Goal: Complete application form: Complete application form

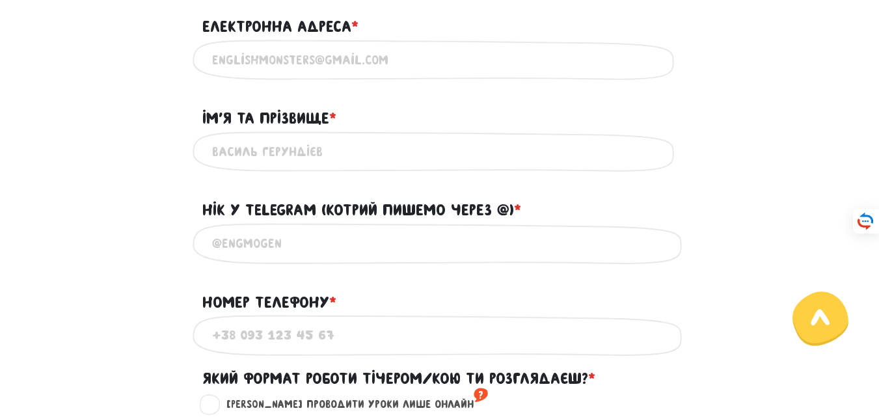
scroll to position [347, 0]
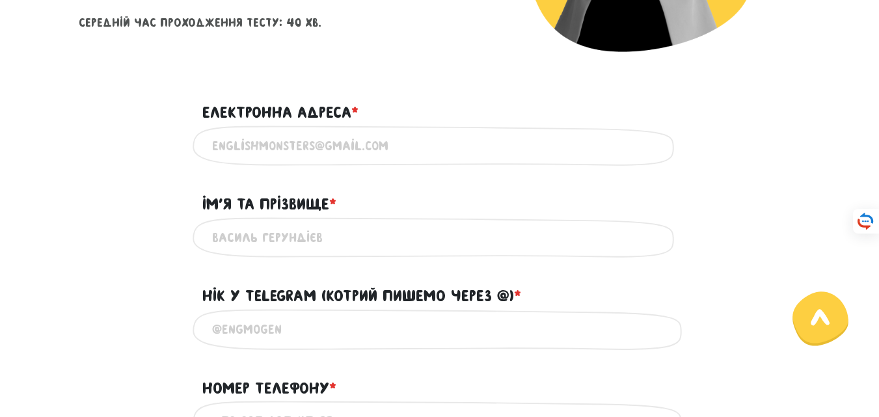
click at [306, 150] on input "Електронна адреса * ?" at bounding box center [440, 145] width 456 height 29
type input "[EMAIL_ADDRESS][DOMAIN_NAME]"
type input "[PERSON_NAME]"
type input "0967828149"
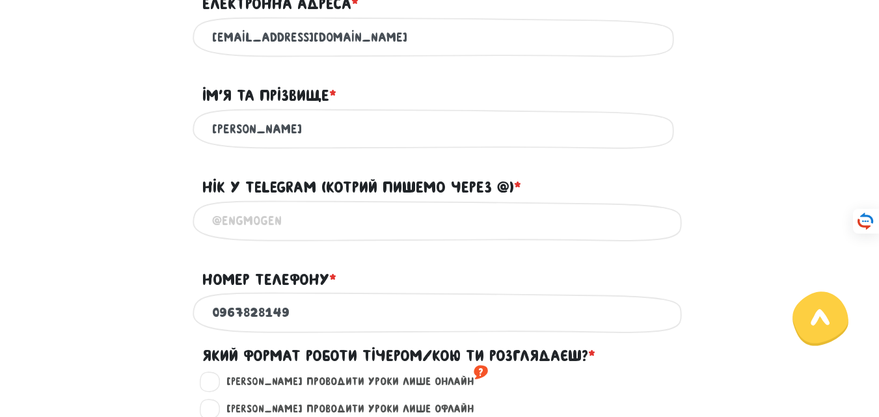
scroll to position [477, 0]
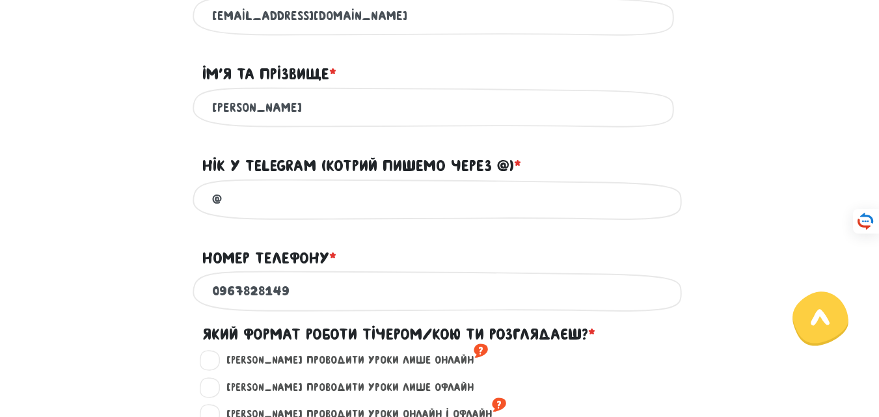
click at [259, 212] on input "@" at bounding box center [440, 199] width 456 height 29
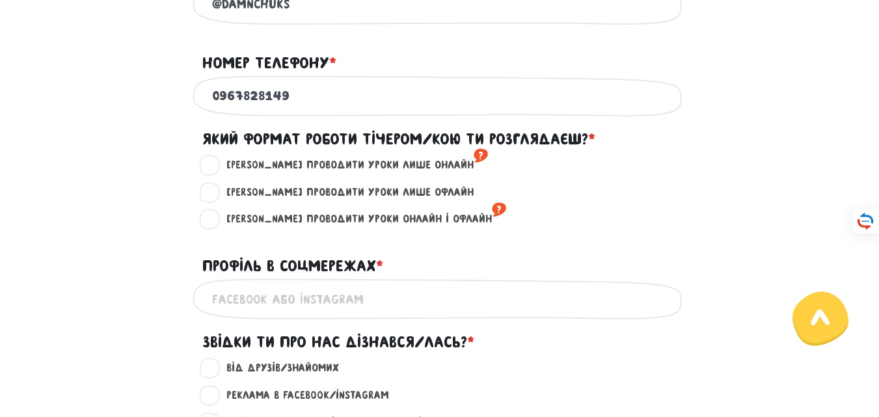
scroll to position [694, 0]
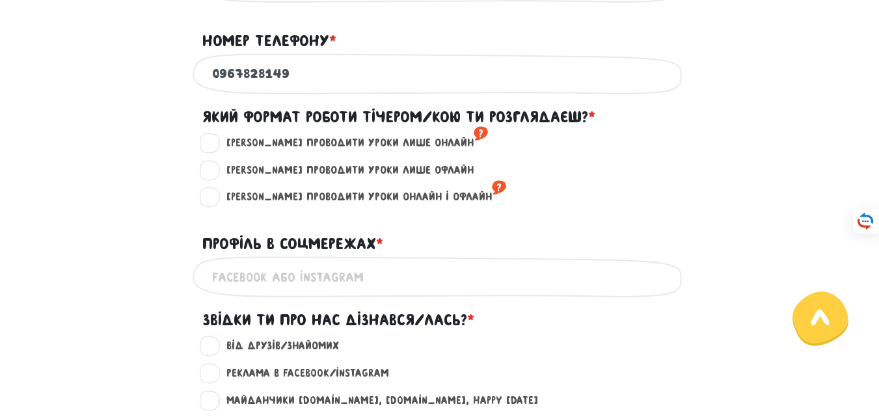
type input "@damnchuks"
click at [215, 206] on label "[PERSON_NAME] проводити уроки онлайн і офлайн ?" at bounding box center [360, 197] width 291 height 17
click at [210, 202] on input "[PERSON_NAME] проводити уроки онлайн і офлайн ?" at bounding box center [211, 195] width 10 height 13
radio input "true"
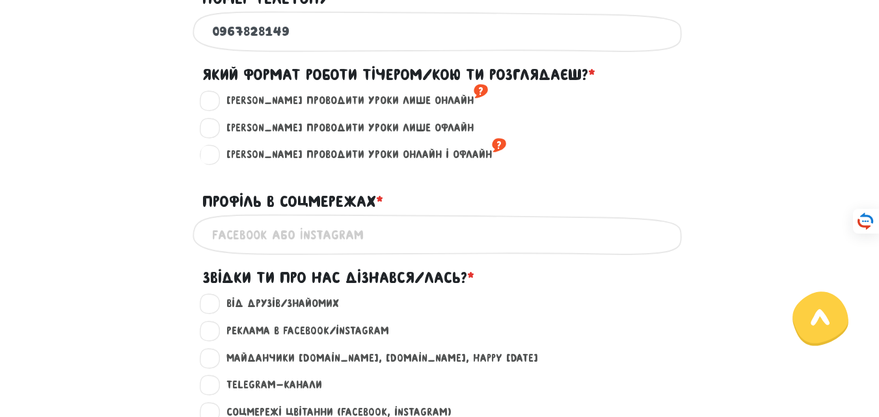
scroll to position [781, 0]
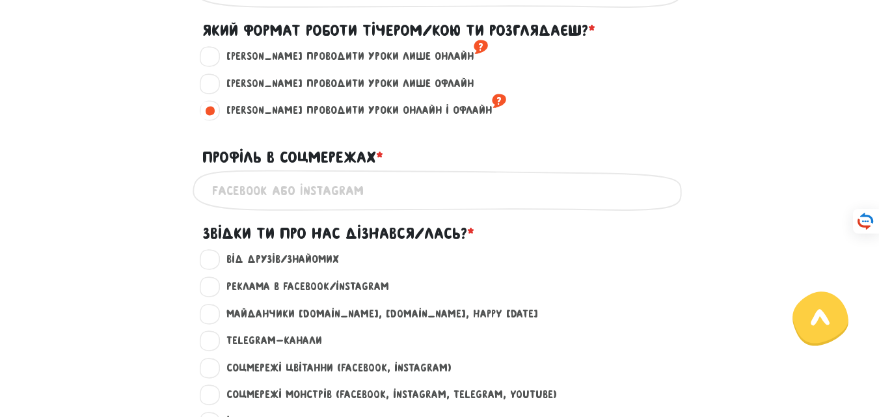
click at [264, 202] on input "Профіль в соцмережах * ?" at bounding box center [440, 190] width 456 height 29
paste input "[URL][DOMAIN_NAME]"
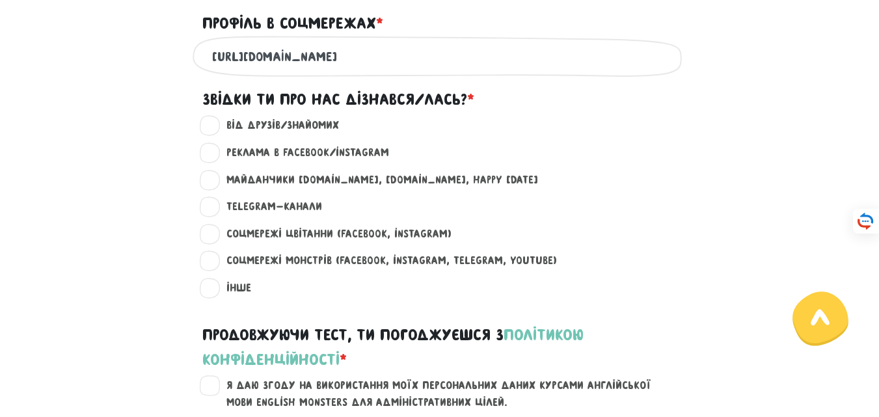
scroll to position [933, 0]
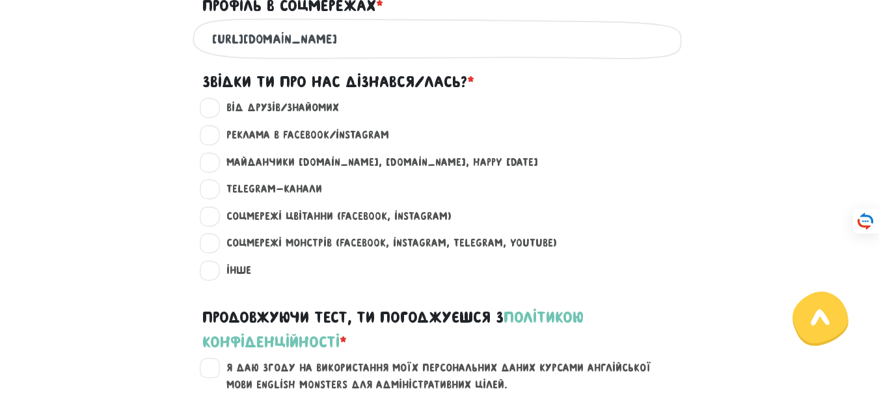
type input "[URL][DOMAIN_NAME]"
click at [217, 279] on label "Інше ?" at bounding box center [233, 270] width 36 height 17
click at [216, 275] on input "Інше ?" at bounding box center [211, 268] width 10 height 13
radio input "true"
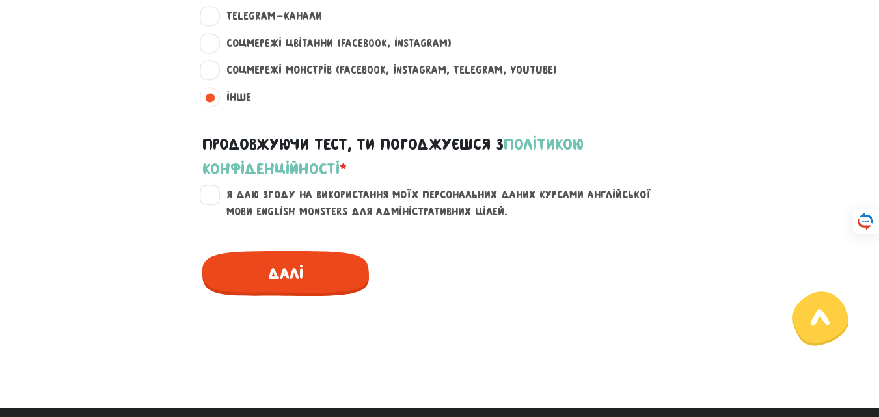
scroll to position [1106, 0]
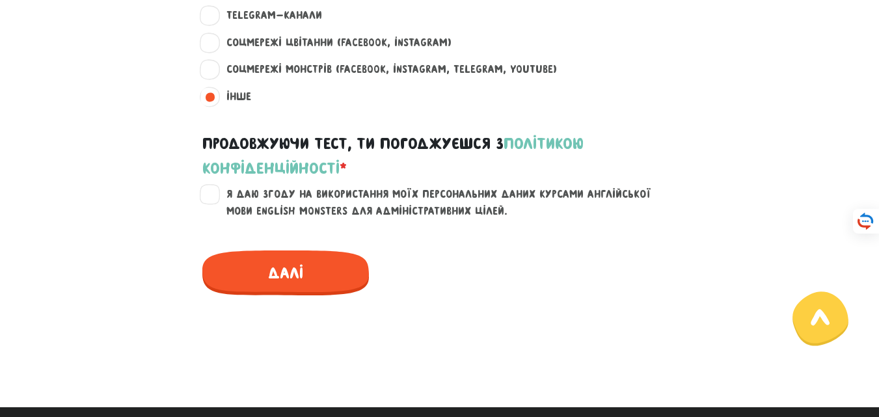
click at [215, 210] on label "Я даю згоду на використання моїх персональних даних курсами англійської мови En…" at bounding box center [447, 202] width 465 height 33
click at [206, 199] on input "Я даю згоду на використання моїх персональних даних курсами англійської мови En…" at bounding box center [211, 192] width 10 height 13
checkbox input "true"
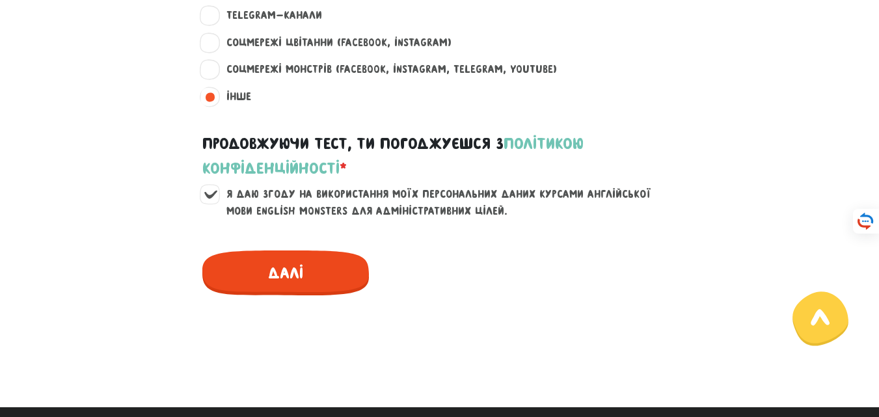
click at [268, 291] on span "Далі" at bounding box center [285, 273] width 167 height 45
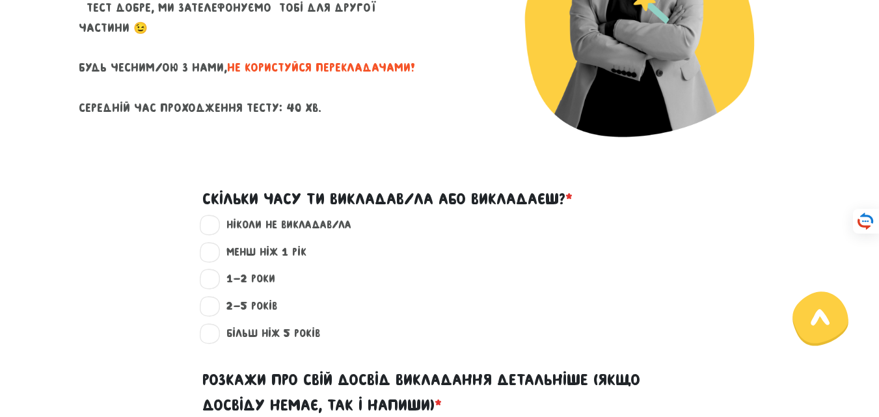
scroll to position [308, 0]
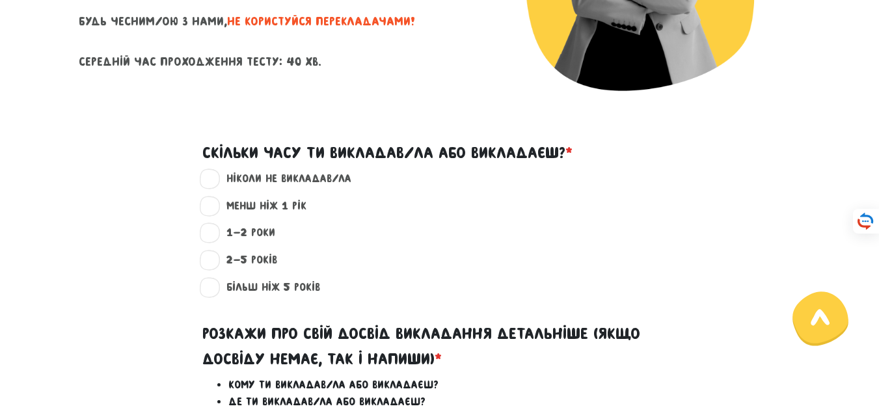
click at [215, 236] on label "1-2 роки ?" at bounding box center [245, 233] width 60 height 17
click at [206, 236] on input "1-2 роки ?" at bounding box center [211, 231] width 10 height 13
radio input "true"
click at [215, 236] on label "1-2 роки ?" at bounding box center [245, 233] width 60 height 17
click at [206, 236] on input "1-2 роки ?" at bounding box center [211, 231] width 10 height 13
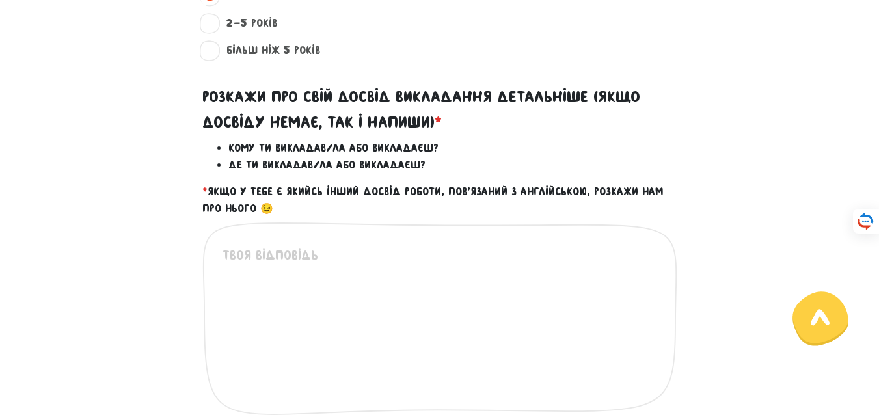
scroll to position [547, 0]
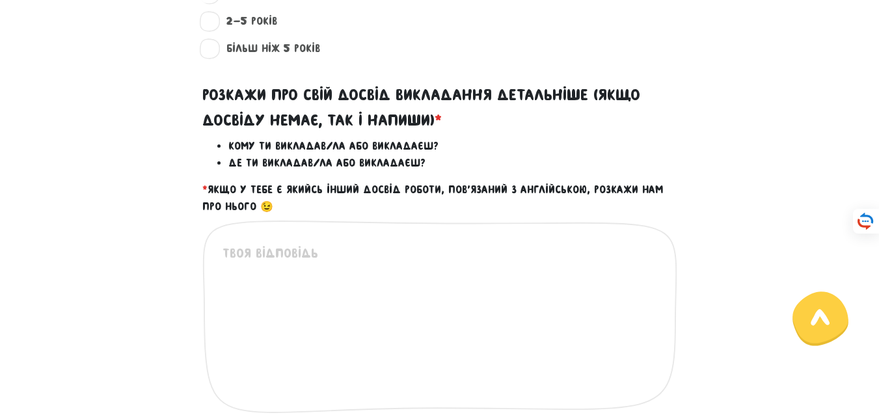
click at [336, 275] on textarea at bounding box center [441, 323] width 436 height 160
click at [336, 273] on textarea at bounding box center [441, 323] width 436 height 160
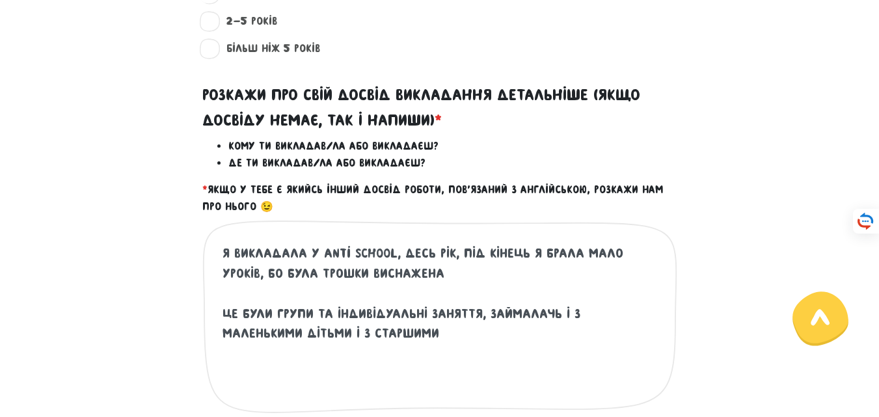
click at [547, 316] on textarea "Я викладала у anti school, десь рік, під кінець я брала мало уроків, бо була тр…" at bounding box center [441, 323] width 436 height 160
click at [0, 0] on lt-span "займала с ь" at bounding box center [0, 0] width 0 height 0
click at [376, 328] on textarea "Я викладала у anti school, десь рік, під кінець я брала мало уроків, бо була тр…" at bounding box center [441, 323] width 436 height 160
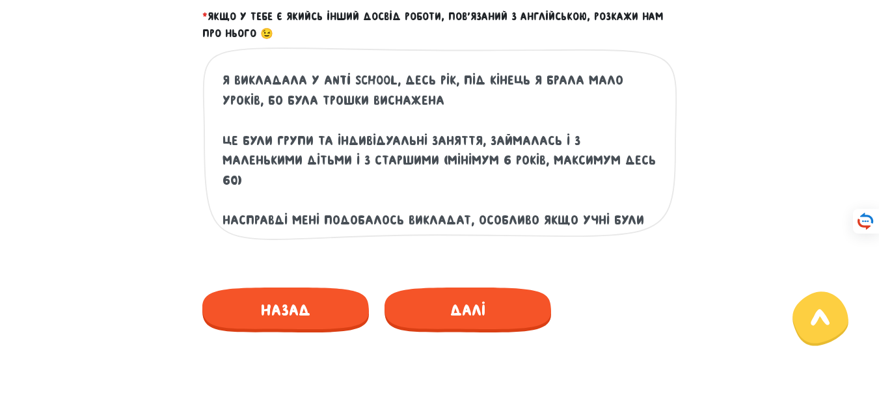
scroll to position [37, 0]
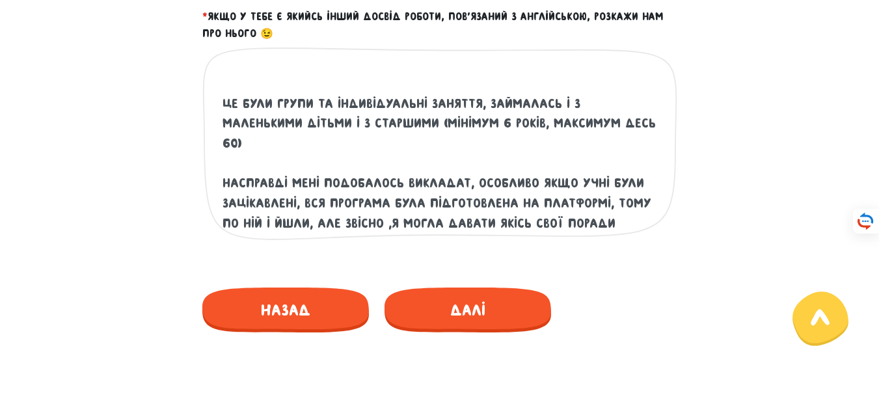
click at [392, 228] on textarea "Я викладала у anti school, десь рік, під кінець я брала мало уроків, бо була тр…" at bounding box center [441, 150] width 436 height 160
click at [0, 0] on lt-span ", я" at bounding box center [0, 0] width 0 height 0
click at [422, 192] on textarea "Я викладала у anti school, десь рік, під кінець я брала мало уроків, бо була тр…" at bounding box center [441, 150] width 436 height 160
click at [435, 183] on textarea "Я викладала у anti school, десь рік, під кінець я брала мало уроків, бо була тр…" at bounding box center [441, 150] width 436 height 160
click at [0, 0] on lt-span "викладати" at bounding box center [0, 0] width 0 height 0
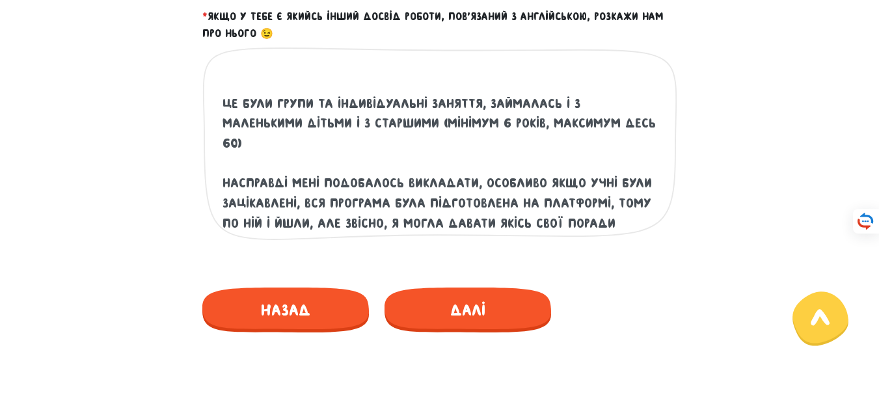
click at [356, 121] on textarea "Я викладала у anti school, десь рік, під кінець я брала мало уроків, бо була тр…" at bounding box center [441, 150] width 436 height 160
click at [0, 0] on lt-span "[PERSON_NAME]" at bounding box center [0, 0] width 0 height 0
click at [364, 132] on textarea "Я викладала у anti school, десь рік, під кінець я брала мало уроків, бо була тр…" at bounding box center [441, 150] width 436 height 160
click at [369, 120] on textarea "Я викладала у anti school, десь рік, під кінець я брала мало уроків, бо була тр…" at bounding box center [441, 150] width 436 height 160
click at [0, 0] on lt-em "зі" at bounding box center [0, 0] width 0 height 0
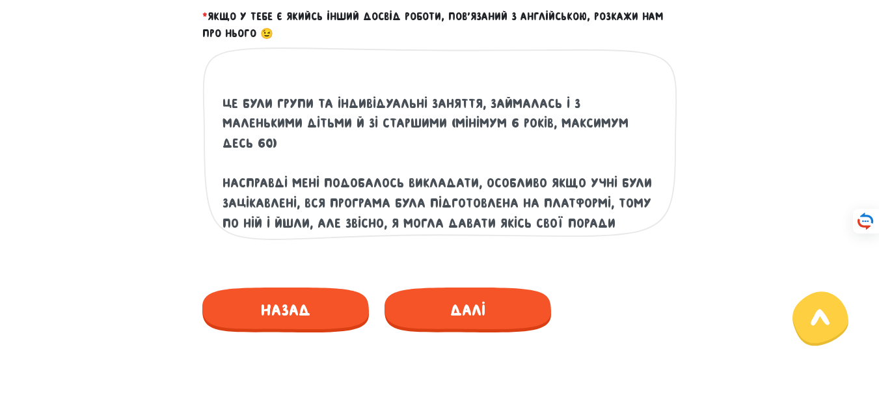
scroll to position [40, 0]
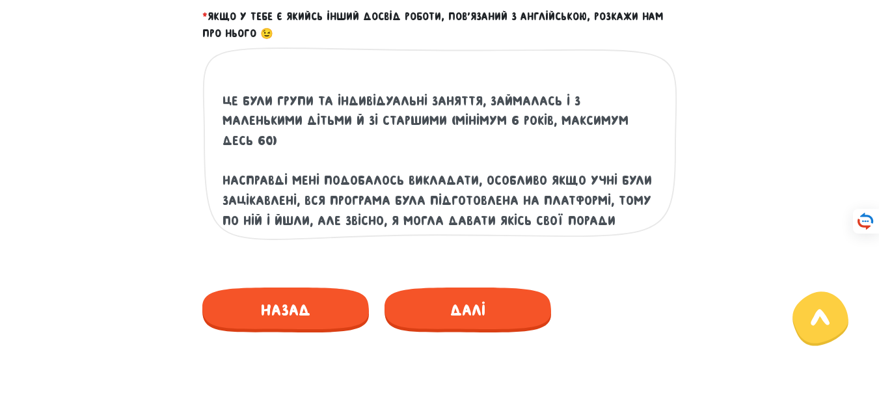
click at [605, 216] on textarea "Я викладала у anti school, десь рік, під кінець я брала мало уроків, бо була тр…" at bounding box center [441, 150] width 436 height 160
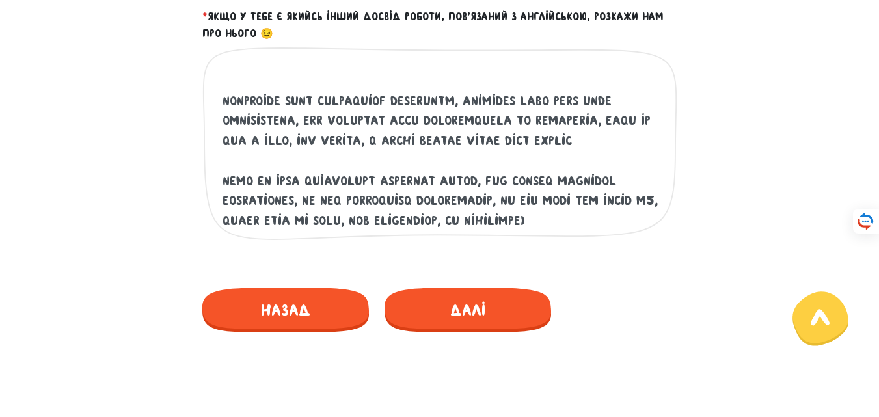
scroll to position [158, 0]
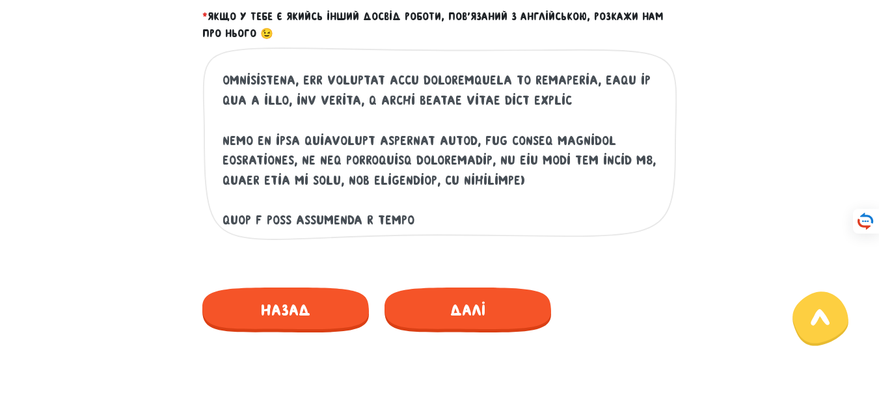
click at [227, 197] on textarea at bounding box center [441, 150] width 436 height 160
click at [232, 192] on textarea at bounding box center [441, 150] width 436 height 160
click at [236, 189] on textarea at bounding box center [441, 150] width 436 height 160
click at [0, 0] on lt-span "рівн я" at bounding box center [0, 0] width 0 height 0
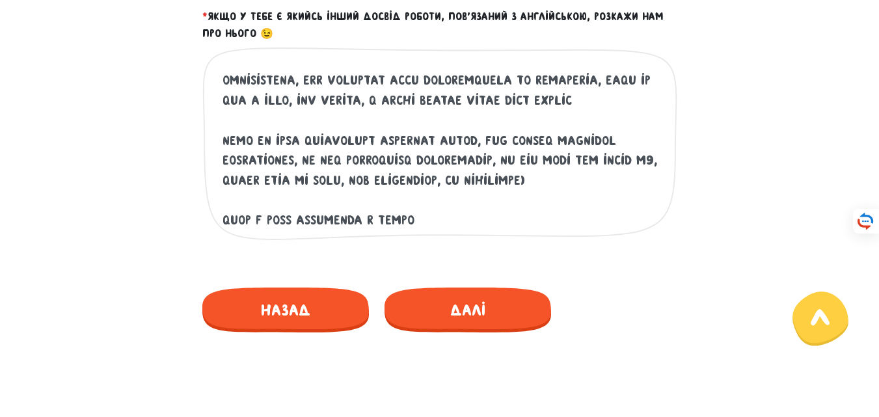
click at [245, 169] on textarea at bounding box center [441, 150] width 436 height 160
click at [234, 180] on textarea at bounding box center [441, 150] width 436 height 160
click at [0, 0] on lt-span "Ignore" at bounding box center [0, 0] width 0 height 0
click at [513, 142] on textarea at bounding box center [441, 150] width 436 height 160
click at [0, 0] on lt-div "щ об Ignore" at bounding box center [0, 0] width 0 height 0
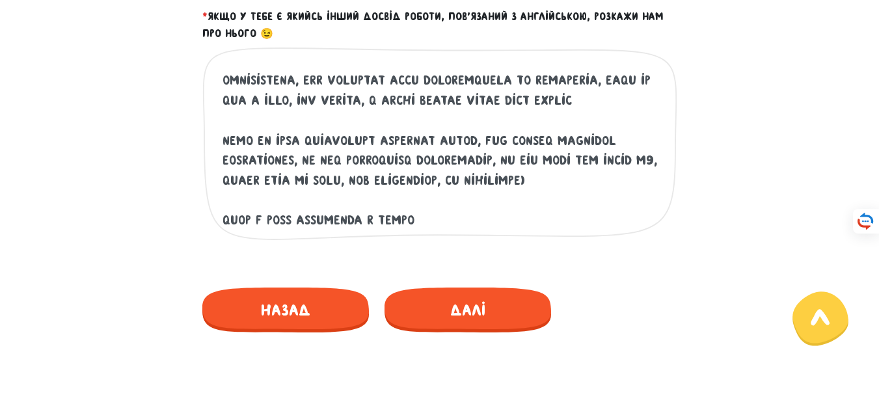
click at [0, 0] on lt-strong "щ" at bounding box center [0, 0] width 0 height 0
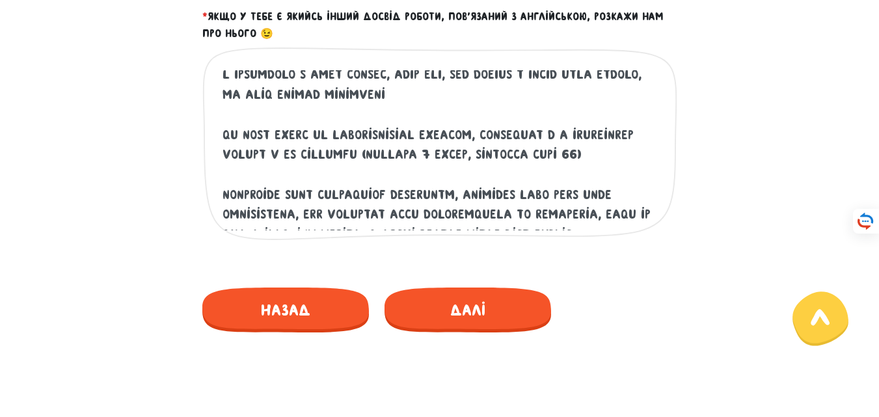
scroll to position [0, 0]
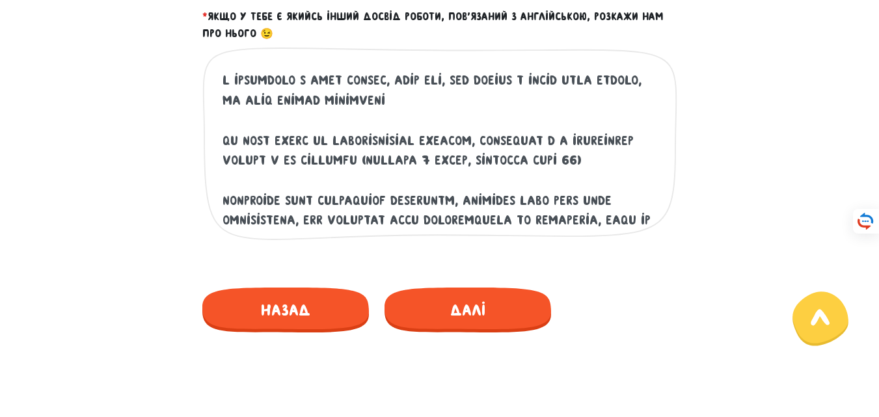
click at [309, 81] on textarea at bounding box center [441, 150] width 436 height 160
click at [0, 0] on lt-em "в" at bounding box center [0, 0] width 0 height 0
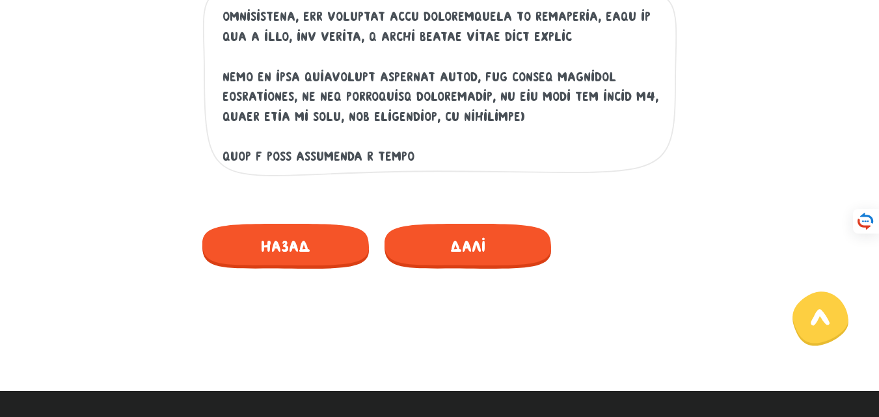
scroll to position [785, 0]
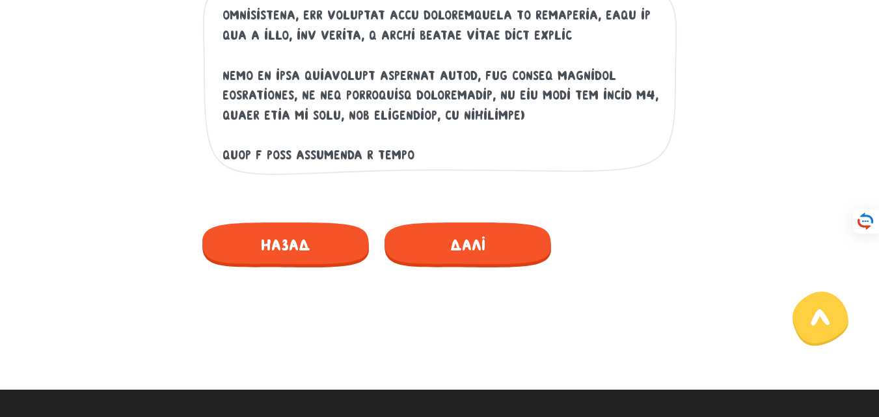
click at [456, 150] on textarea at bounding box center [441, 85] width 436 height 160
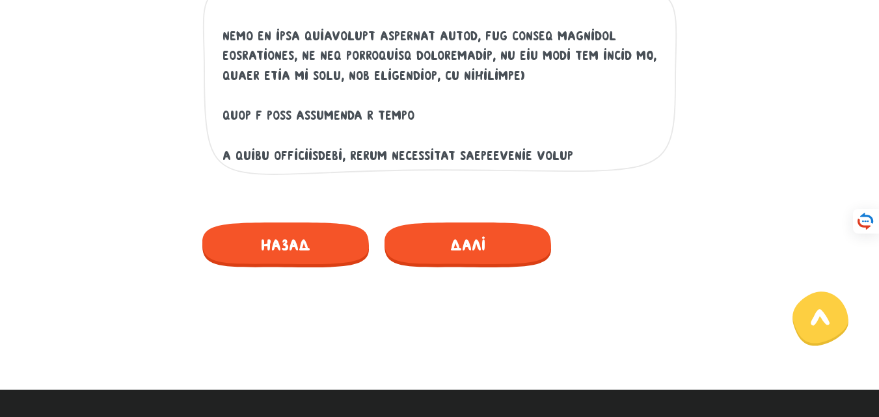
click at [456, 152] on textarea at bounding box center [441, 85] width 436 height 160
click at [0, 0] on lt-div "Знайдено потенційну орфографічну помилку." at bounding box center [0, 0] width 0 height 0
click at [0, 0] on lt-span "розказув а ти" at bounding box center [0, 0] width 0 height 0
drag, startPoint x: 495, startPoint y: 169, endPoint x: 506, endPoint y: 160, distance: 13.9
click at [499, 165] on div "Це обов'язкове поле" at bounding box center [439, 89] width 475 height 215
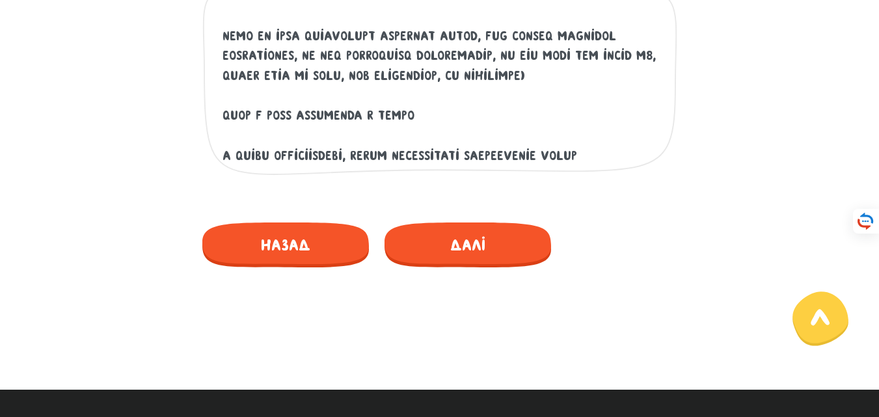
click at [512, 157] on textarea at bounding box center [441, 85] width 436 height 160
click at [0, 0] on lt-span "прикольчики" at bounding box center [0, 0] width 0 height 0
click at [619, 156] on textarea at bounding box center [441, 85] width 436 height 160
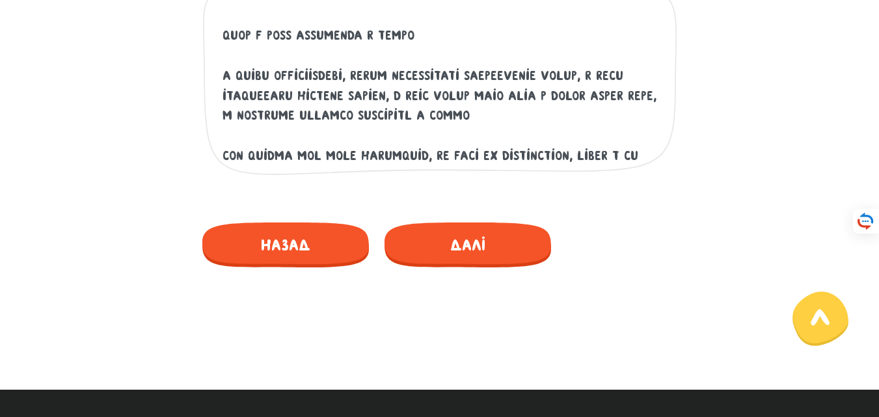
scroll to position [297, 0]
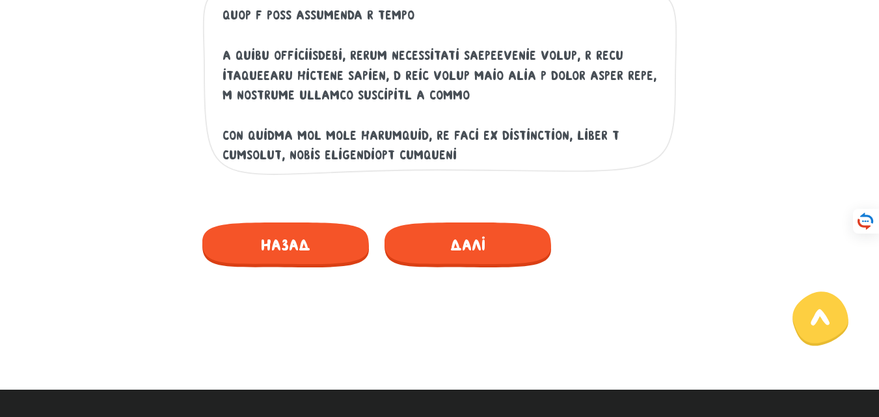
type textarea "L ipsumdolo s amet consec, adip eli, sed doeius t incid utla etdolo, ma aliq en…"
click at [553, 225] on div "Назад Далі" at bounding box center [439, 242] width 475 height 71
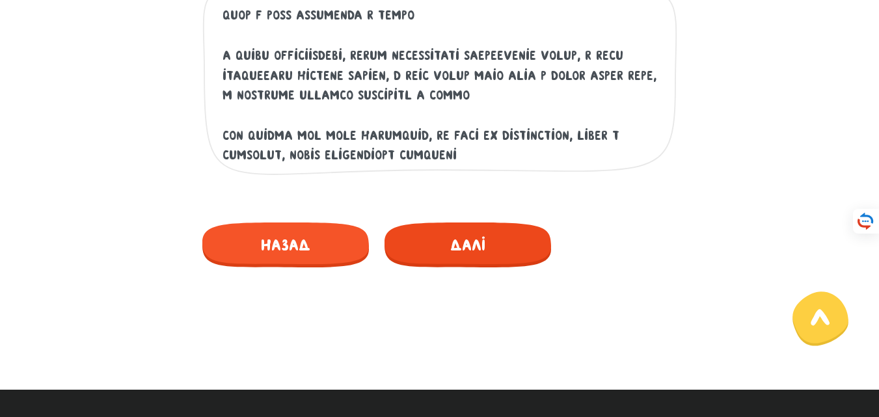
click at [508, 253] on span "Далі" at bounding box center [468, 245] width 167 height 45
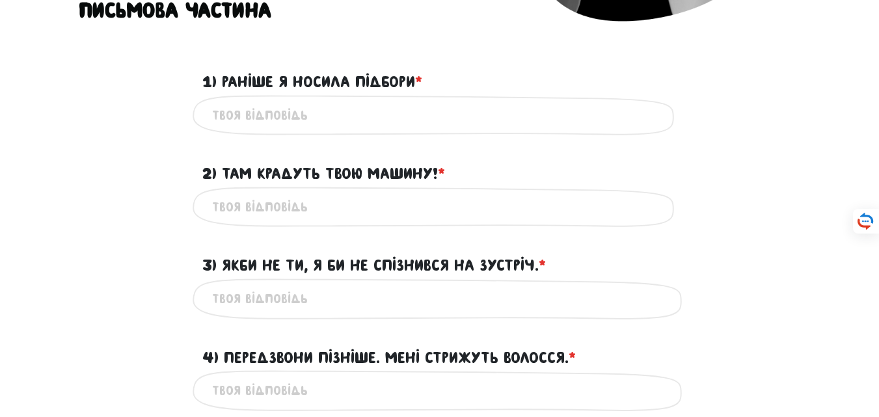
scroll to position [373, 0]
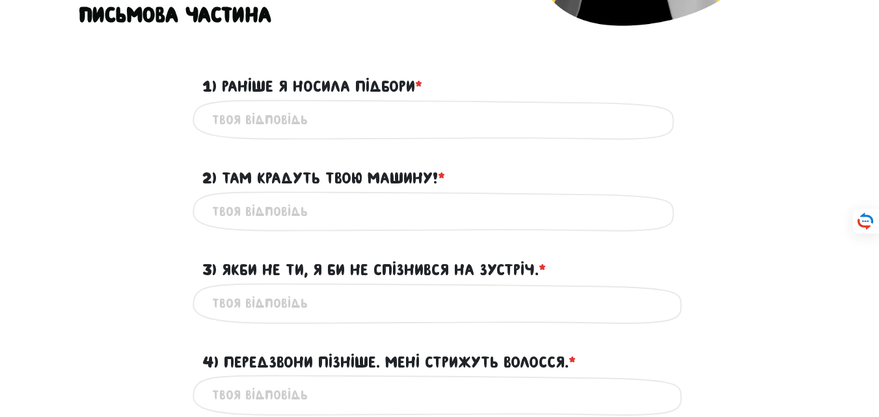
click at [367, 128] on input "1) Раніше я носила підбори * ?" at bounding box center [440, 119] width 456 height 29
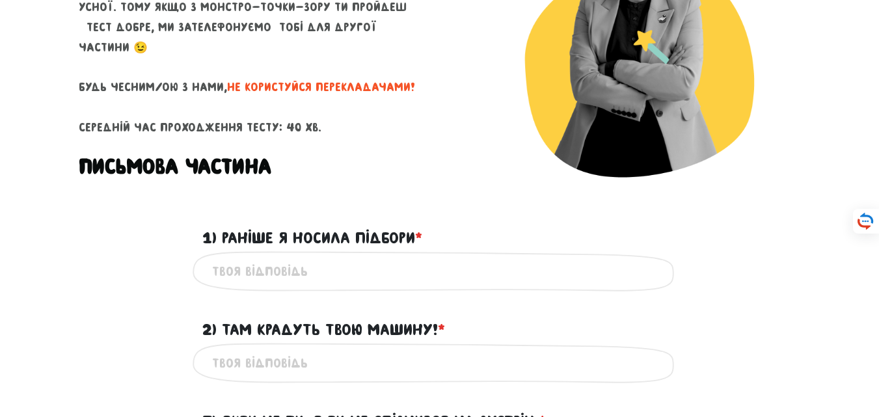
scroll to position [286, 0]
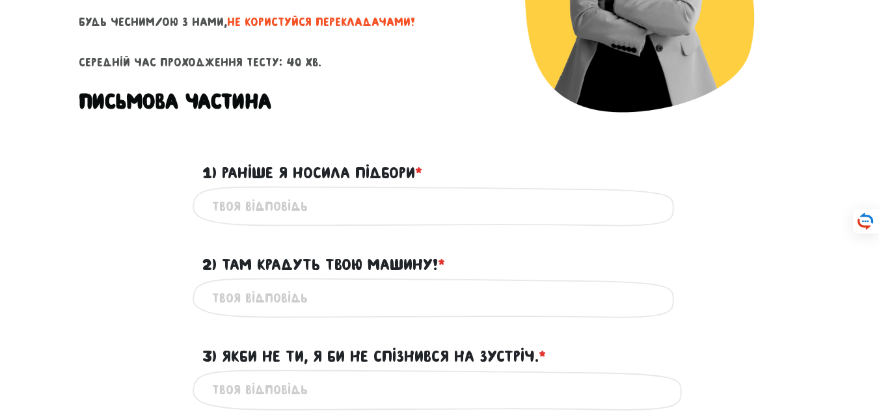
click at [305, 212] on input "1) Раніше я носила підбори * ?" at bounding box center [440, 206] width 456 height 29
type input "Ш"
type input "I"
type input "i"
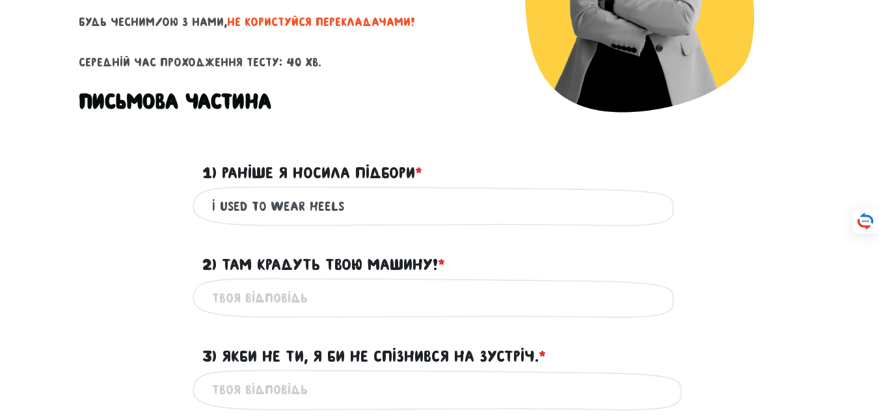
type input "I used to wear heels"
click at [280, 296] on input "2) Там крадуть твою машину! * ?" at bounding box center [440, 298] width 456 height 29
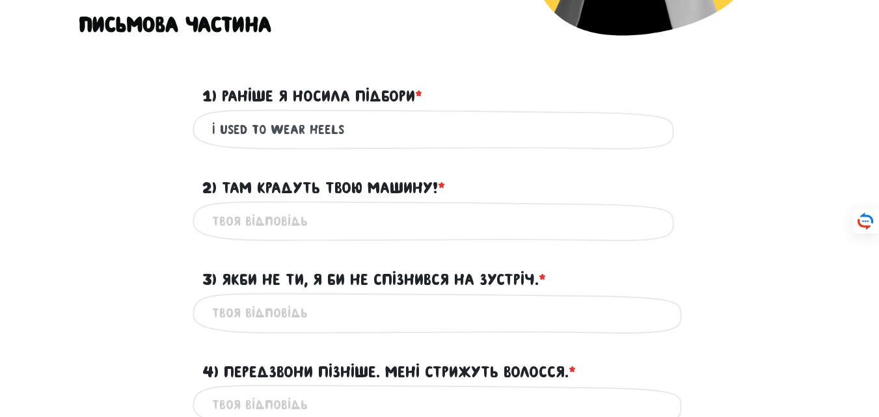
scroll to position [373, 0]
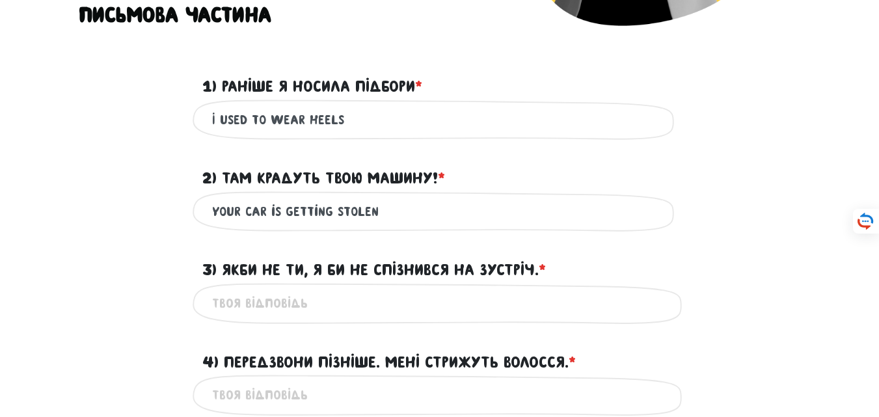
type input "Your car is getting stolen"
click at [235, 306] on input "3) Якби не ти, я би не спізнився на зустріч. * ?" at bounding box center [440, 303] width 456 height 29
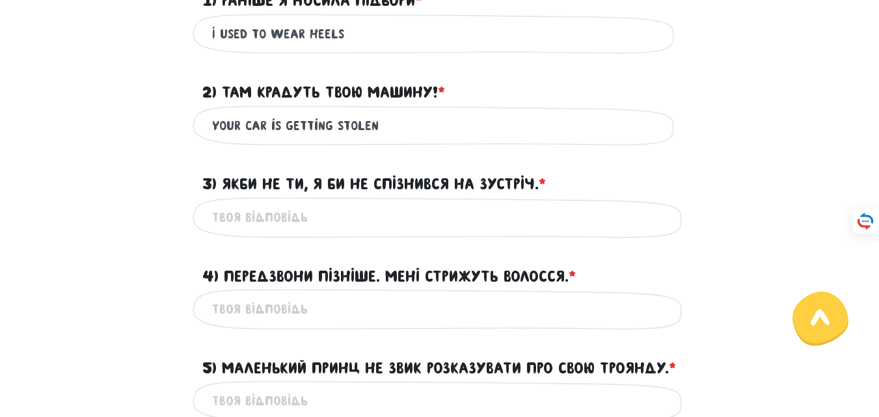
scroll to position [460, 0]
click at [256, 297] on input "4) Передзвони пізніше. Мені стрижуть волосся. * ?" at bounding box center [440, 308] width 456 height 29
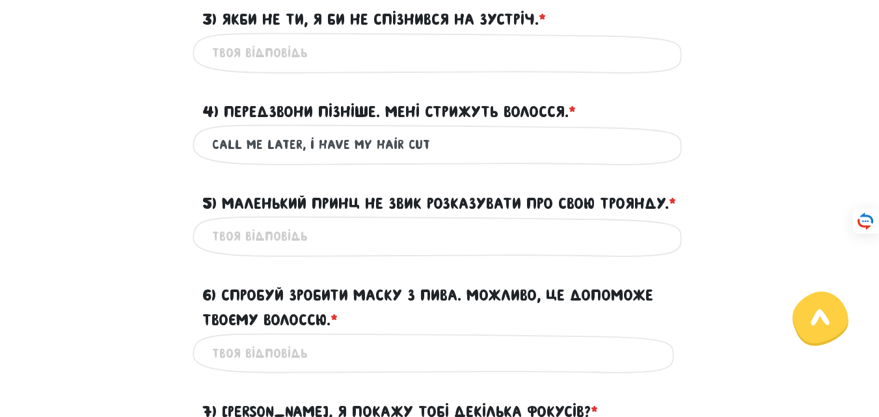
scroll to position [625, 0]
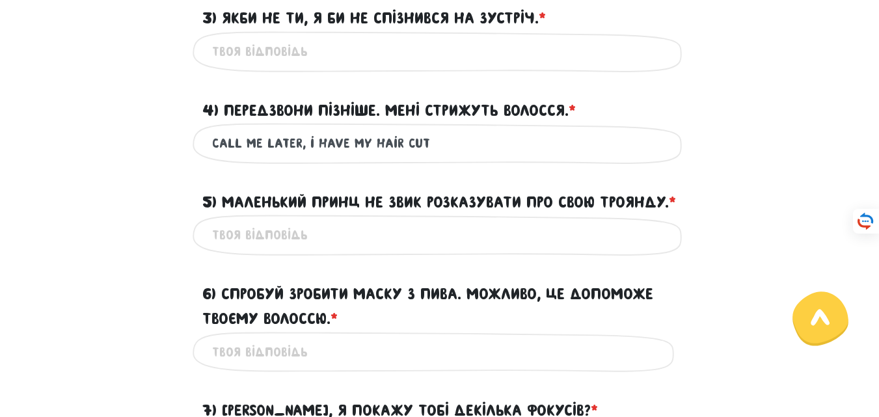
type input "CAll me later, i have my hair cut"
click at [259, 250] on input "5) Маленький Принц не звик розказувати про свою Троянду. * ?" at bounding box center [440, 235] width 456 height 29
type input "Y"
type input "l"
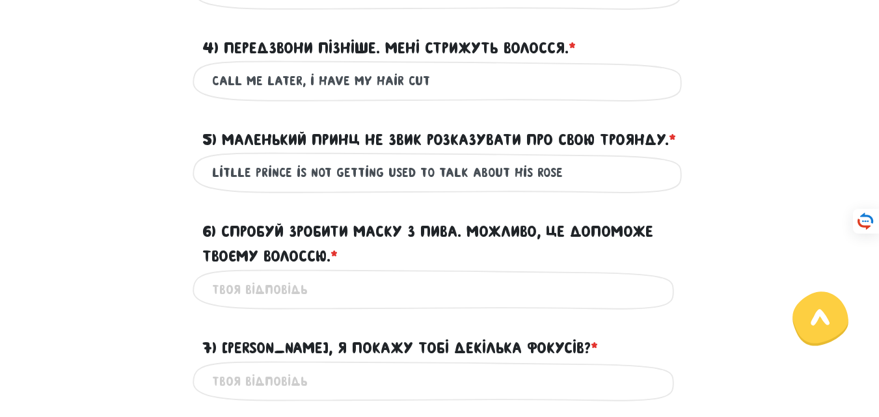
scroll to position [690, 0]
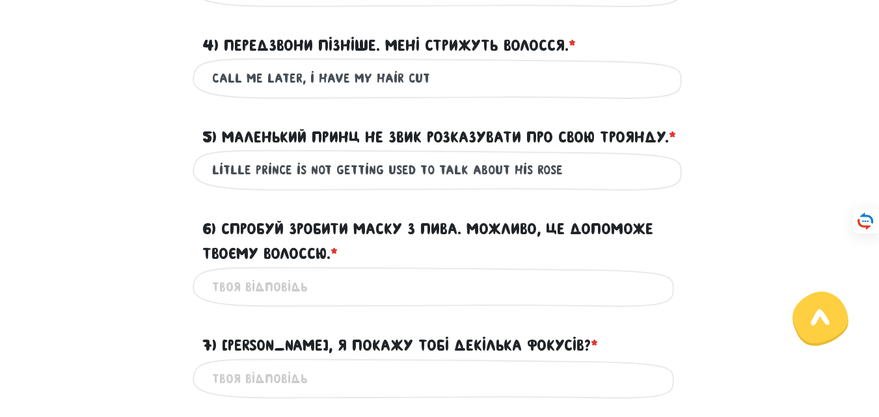
type input "litlle prince is not getting used to talk about his rose"
click at [271, 302] on input "6) Спробуй зробити маску з пива. Можливо, це допоможе твоєму волоссю. * ?" at bounding box center [440, 287] width 456 height 29
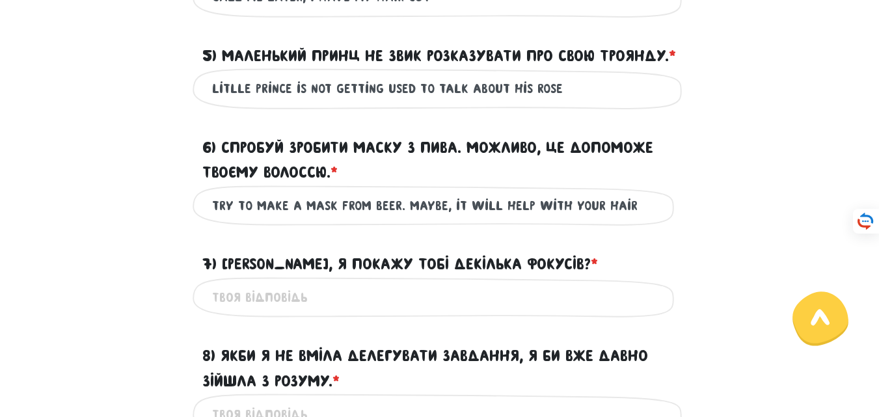
scroll to position [798, 0]
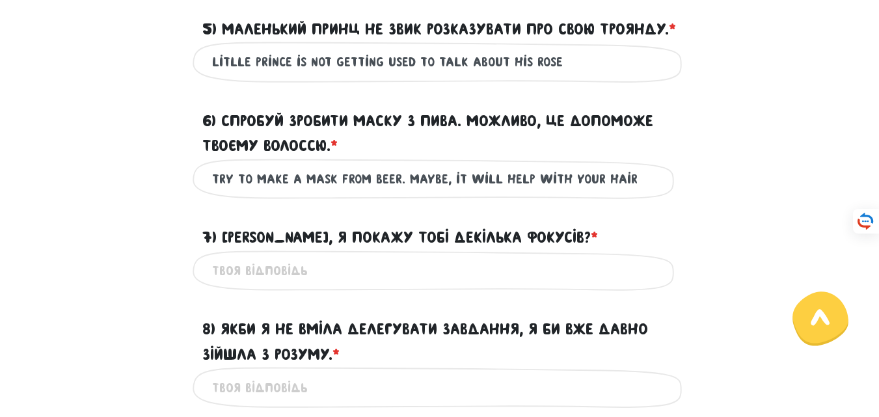
type input "try to make a mask from beer. maybe, it will help with your hair"
click at [269, 286] on input "7) [PERSON_NAME], я покажу тобі декілька фокусів? * ?" at bounding box center [440, 270] width 456 height 29
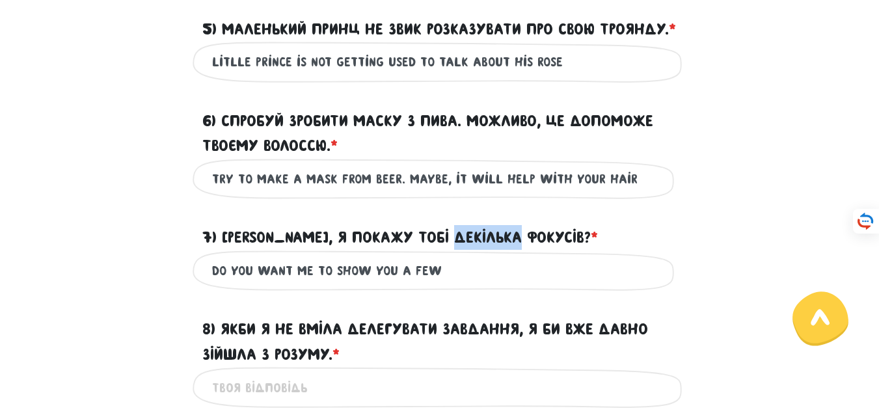
drag, startPoint x: 469, startPoint y: 262, endPoint x: 533, endPoint y: 262, distance: 63.8
click at [533, 250] on label "7) [PERSON_NAME], я покажу тобі декілька фокусів? * ?" at bounding box center [400, 237] width 396 height 25
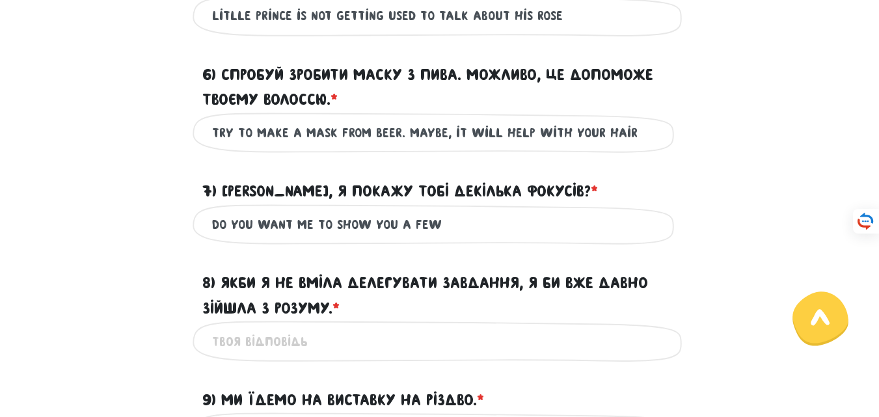
scroll to position [907, 0]
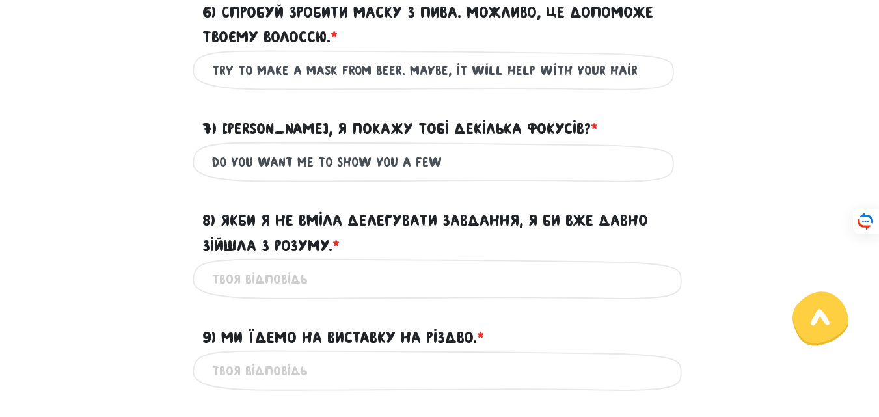
click at [452, 177] on input "do you want me to show you a few" at bounding box center [440, 162] width 456 height 29
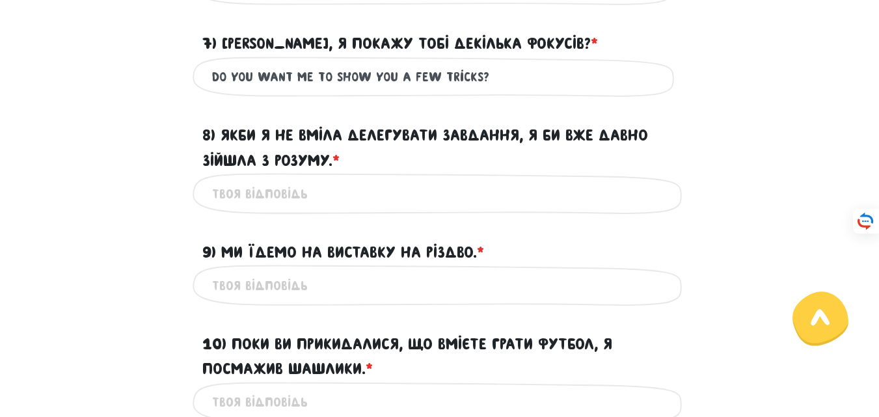
scroll to position [993, 0]
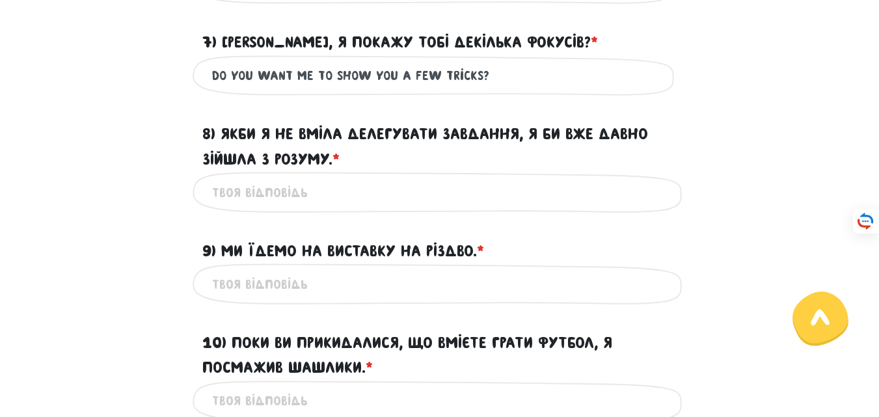
type input "do you want me to show you a few tricks?"
click at [333, 207] on input "8) Якби я не вміла делегувати завдання, я би вже давно зійшла з розуму. * ?" at bounding box center [440, 192] width 456 height 29
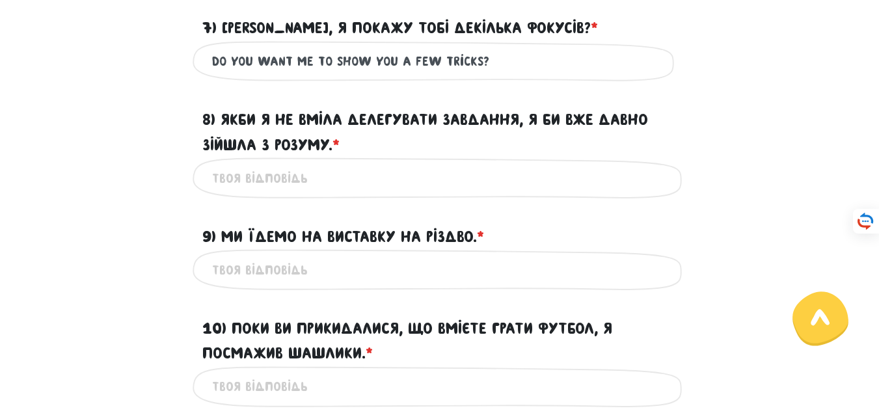
scroll to position [1058, 0]
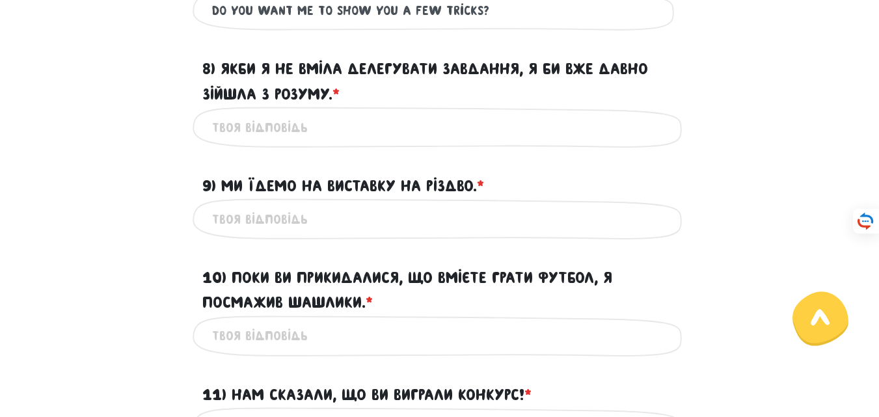
click at [335, 234] on input "9) Ми їдемо на виставку на Різдво. * ?" at bounding box center [440, 218] width 456 height 29
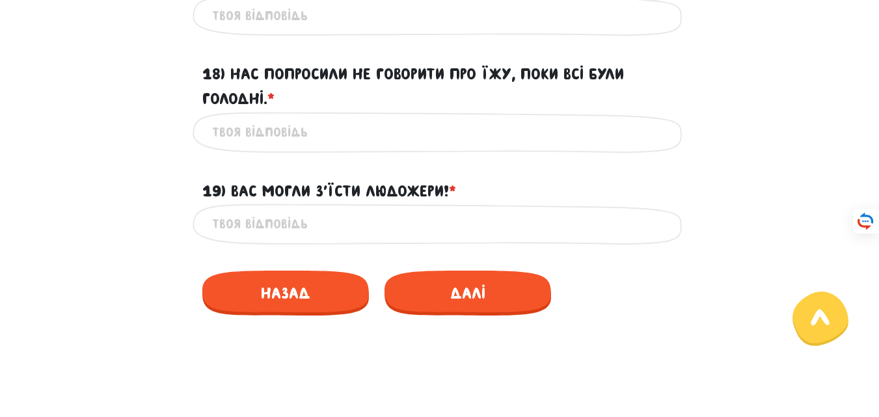
scroll to position [2068, 0]
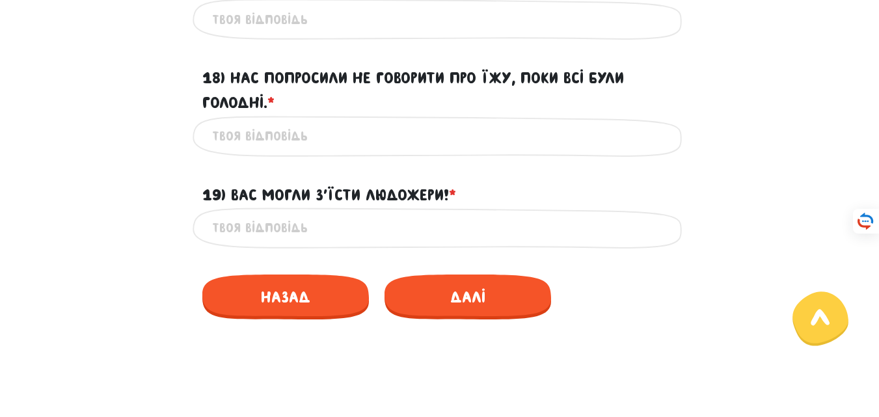
type input "We are going to an exhibition at christmas"
click at [361, 243] on input "19) Вас могли з’їсти людожери! * ?" at bounding box center [440, 227] width 456 height 29
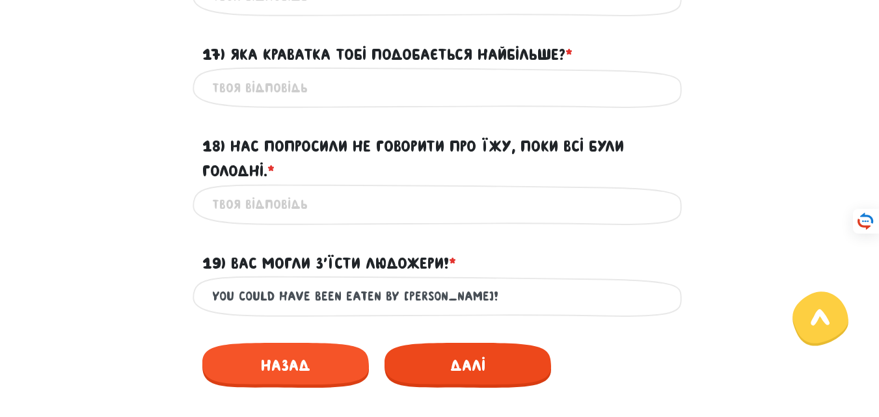
scroll to position [1994, 0]
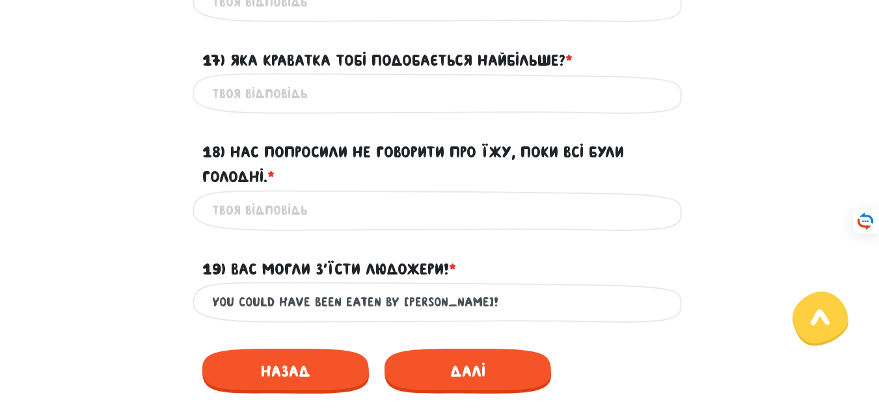
type input "You could have been eaten by [PERSON_NAME]!"
click at [329, 225] on input "18) Нас попросили не говорити про їжу, поки всі були голодні. * ?" at bounding box center [440, 210] width 456 height 29
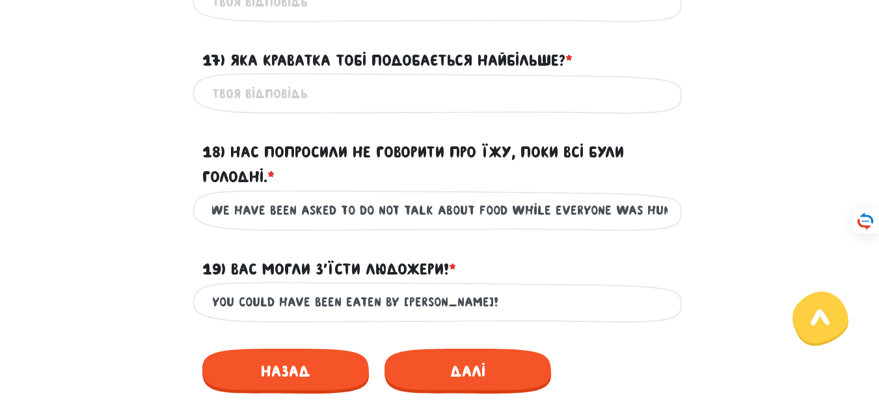
scroll to position [0, 10]
click at [359, 225] on input "We have been asked to do not talk about food while everyone was hungry" at bounding box center [440, 210] width 456 height 29
type input "We have been asked to not talk about food while everyone was hungry"
click at [294, 108] on input "17) Яка краватка тобі подобається найбільше? * ?" at bounding box center [440, 93] width 456 height 29
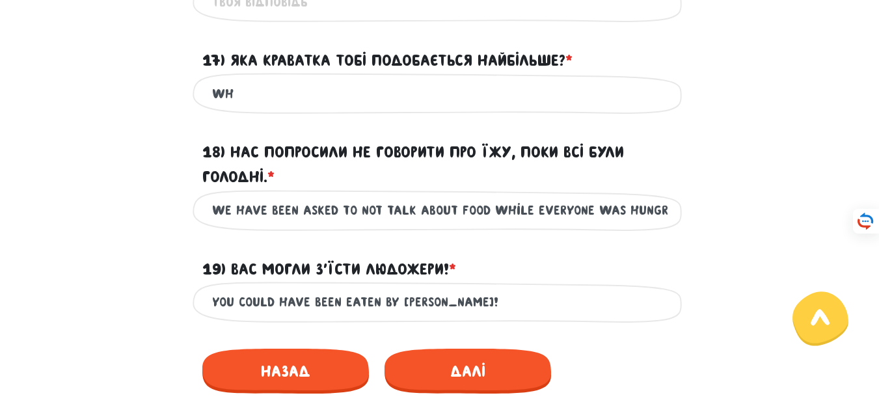
type input "W"
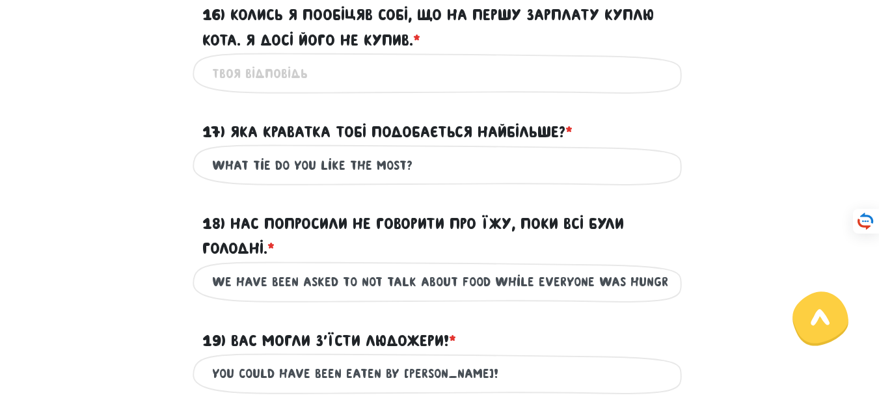
scroll to position [1907, 0]
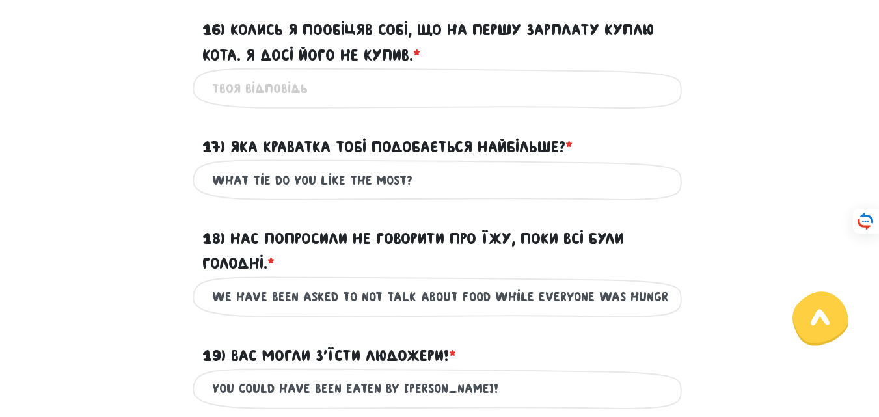
type input "what tie do you like the most?"
click at [316, 103] on input "16) Колись я пообіцяв собі, що на першу зарплату куплю кота. Я досі його не куп…" at bounding box center [440, 88] width 456 height 29
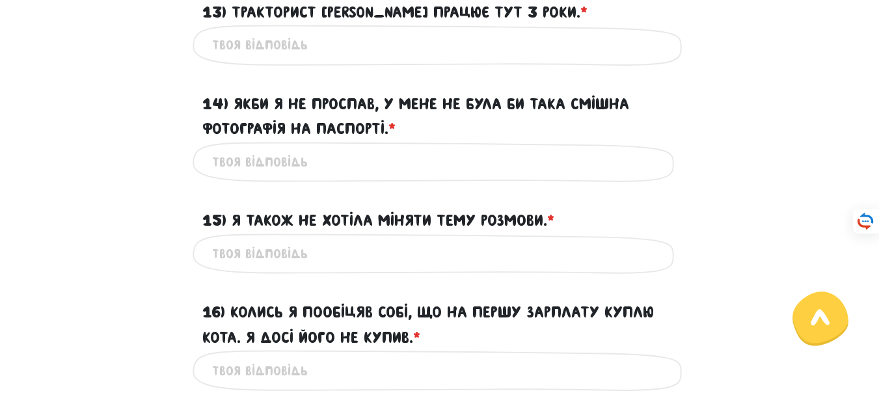
scroll to position [1603, 0]
